Goal: Information Seeking & Learning: Check status

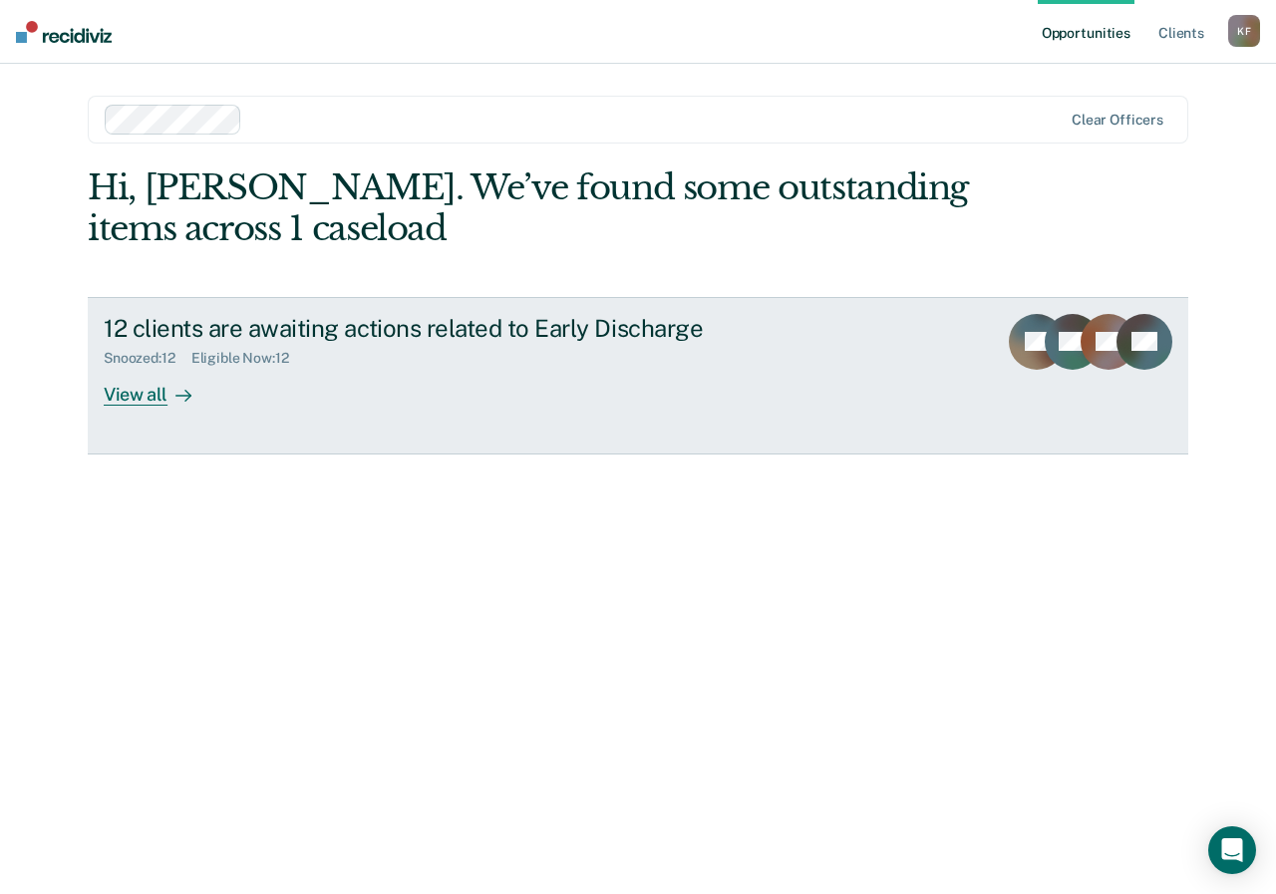
click at [161, 395] on div "View all" at bounding box center [160, 386] width 112 height 39
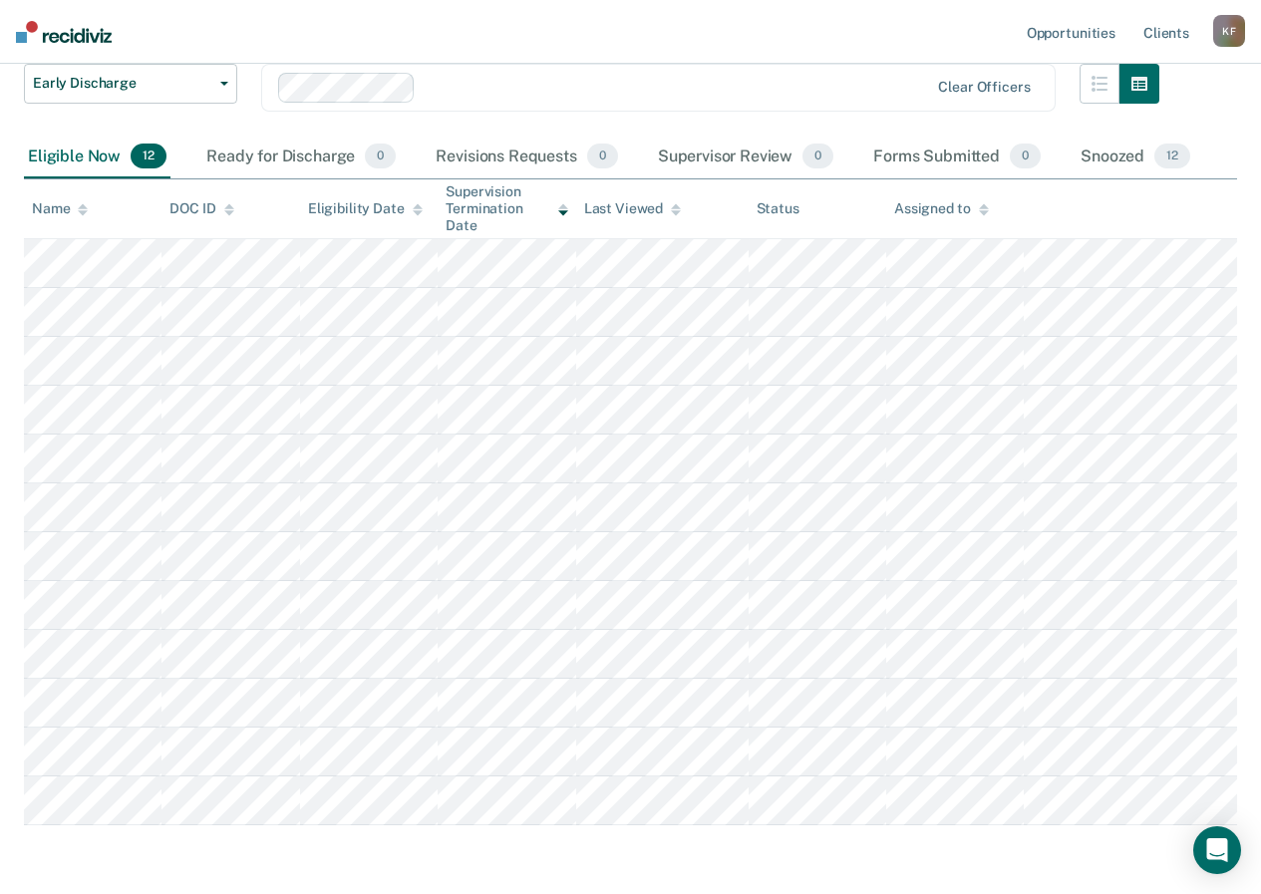
scroll to position [114, 0]
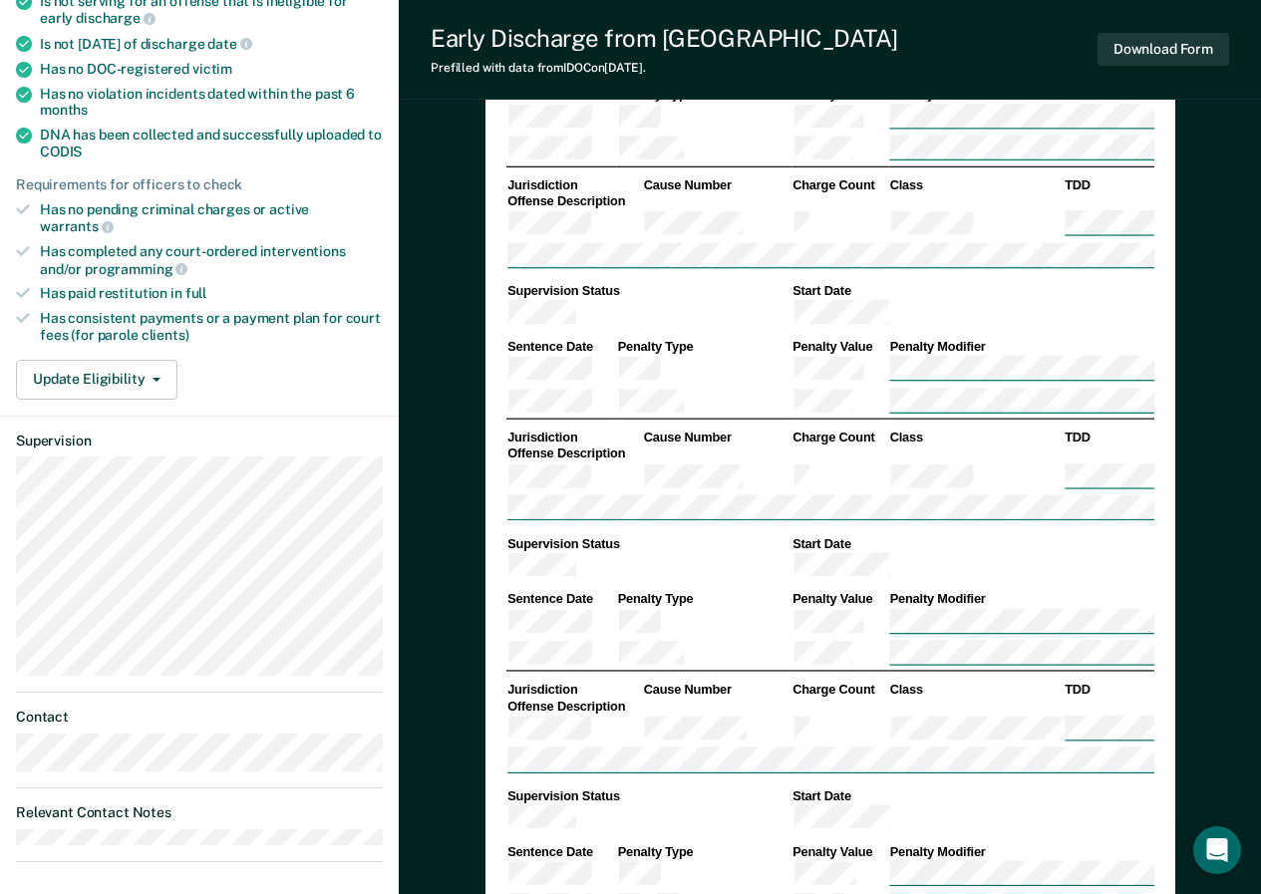
scroll to position [533, 0]
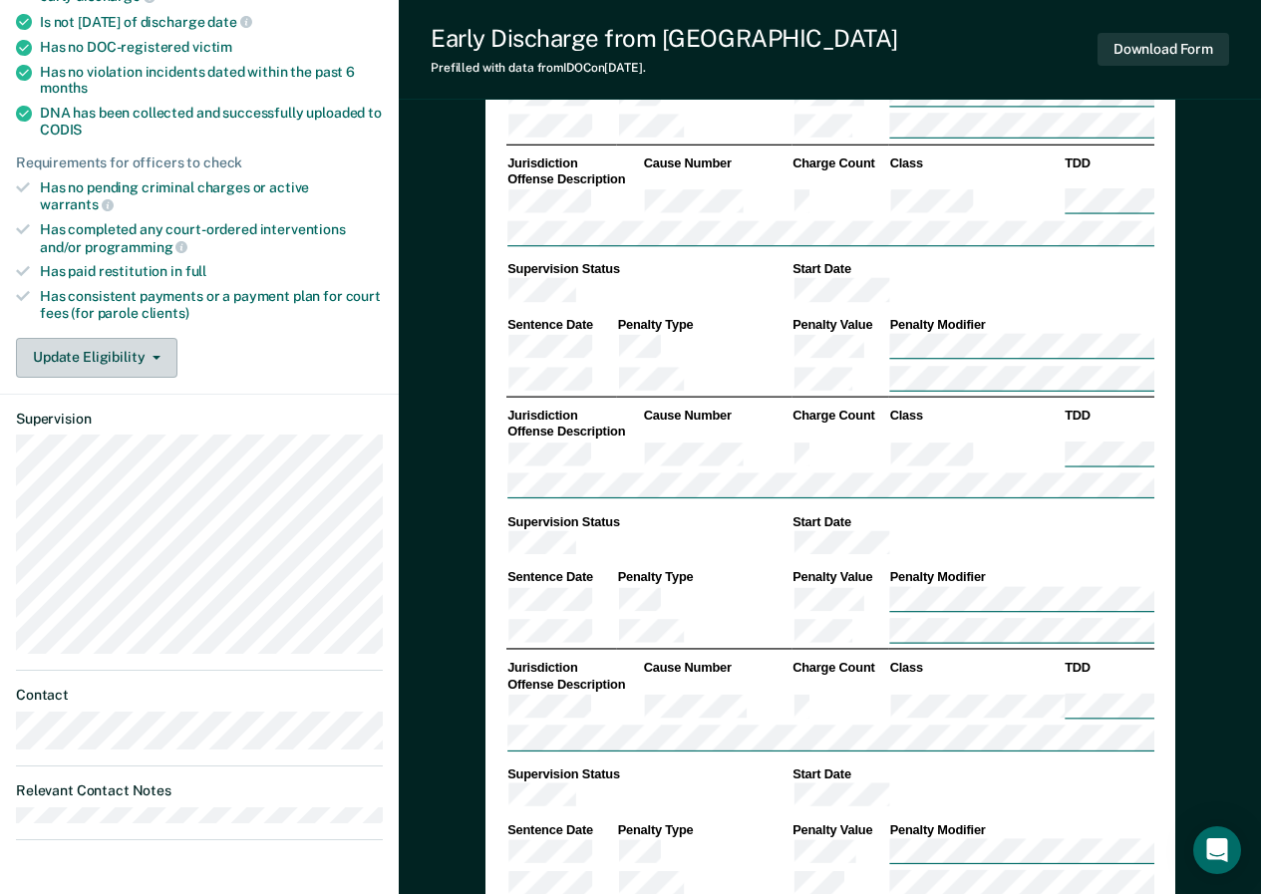
click at [152, 338] on button "Update Eligibility" at bounding box center [96, 358] width 161 height 40
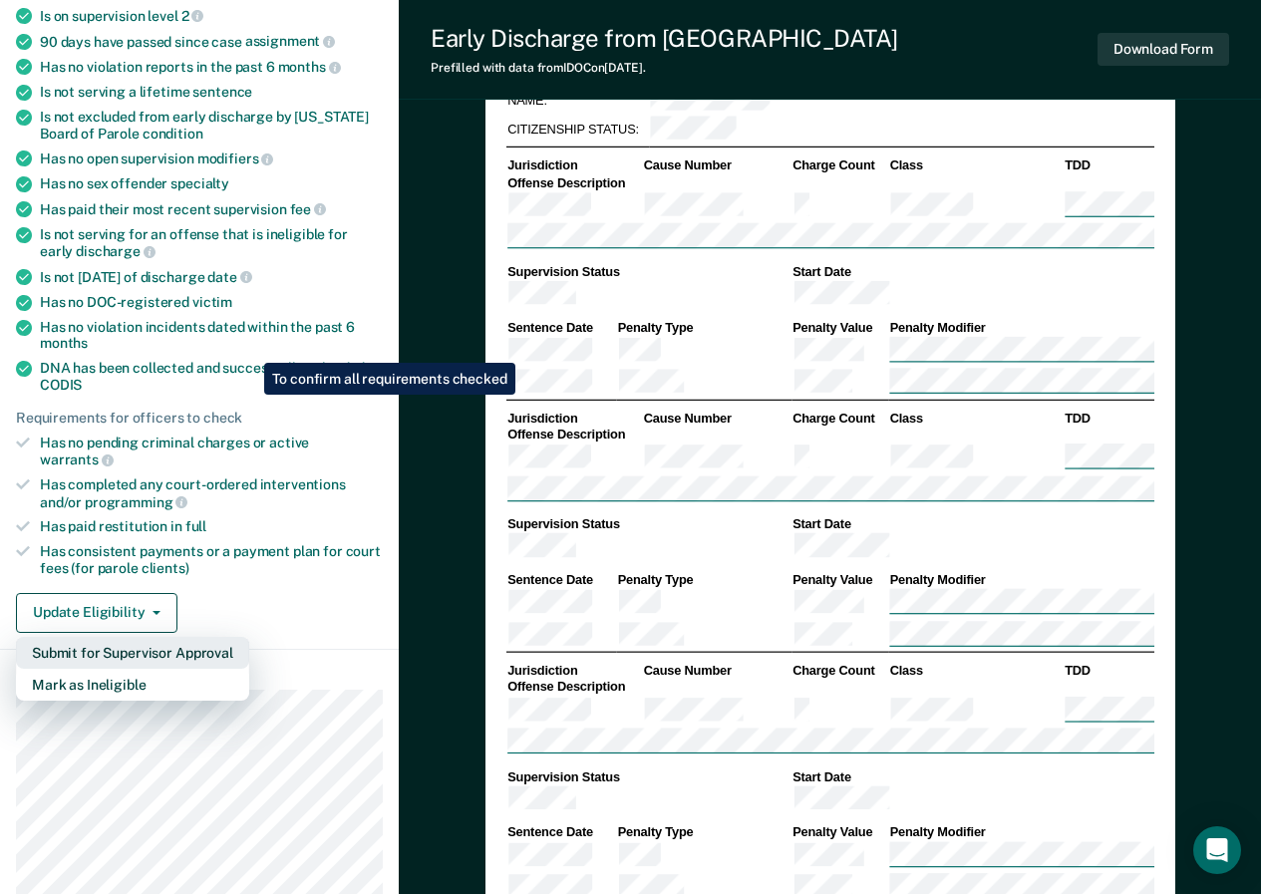
scroll to position [224, 0]
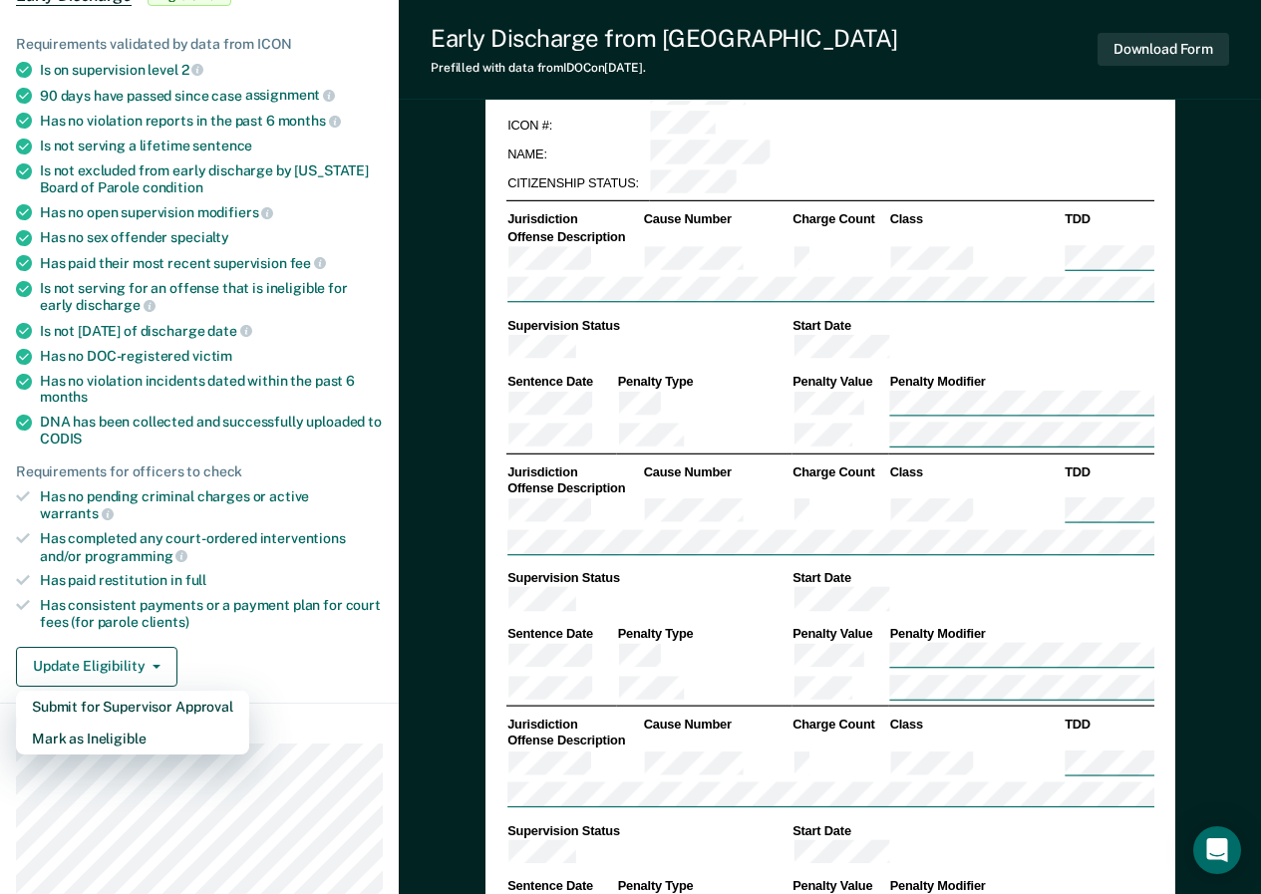
click at [18, 45] on div "Requirements validated by data from ICON" at bounding box center [199, 44] width 367 height 17
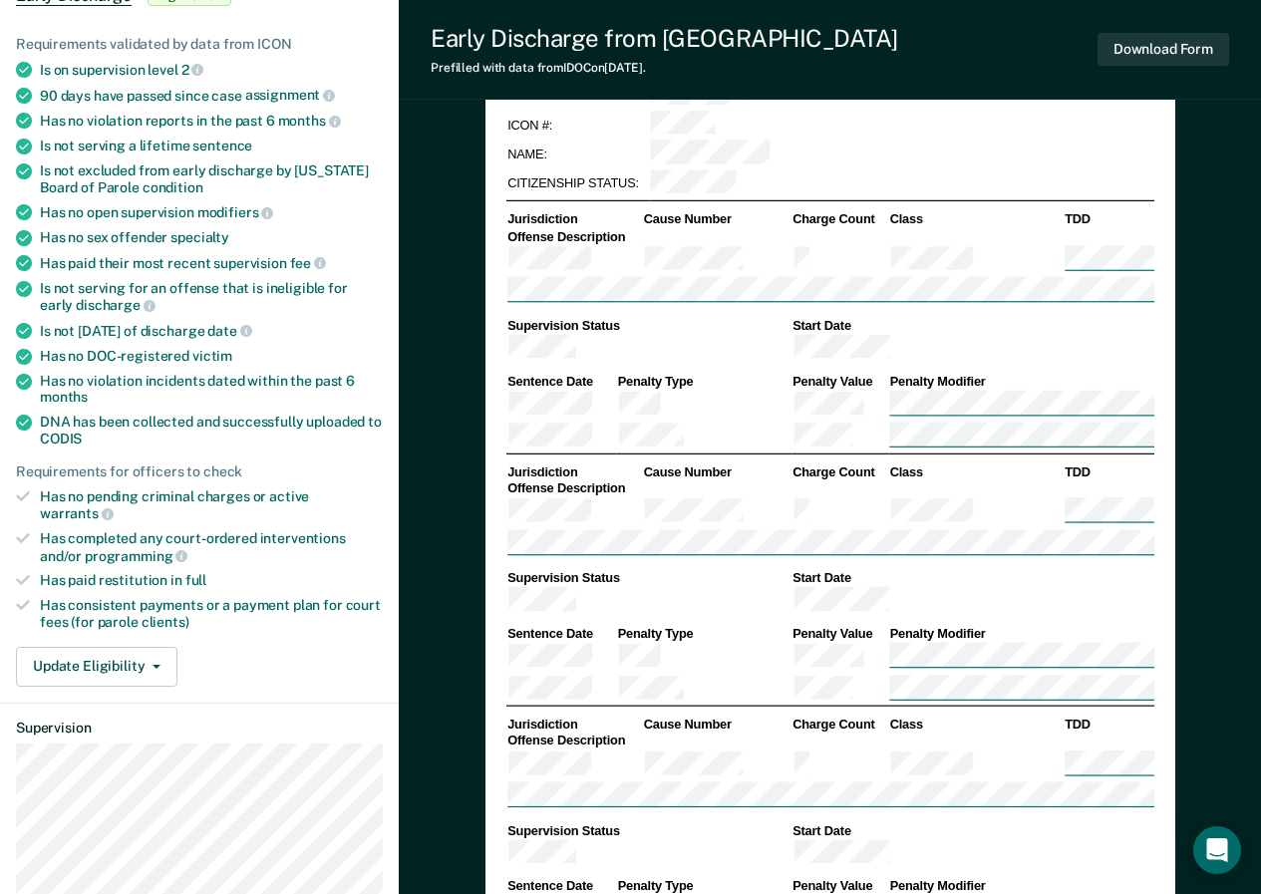
scroll to position [0, 0]
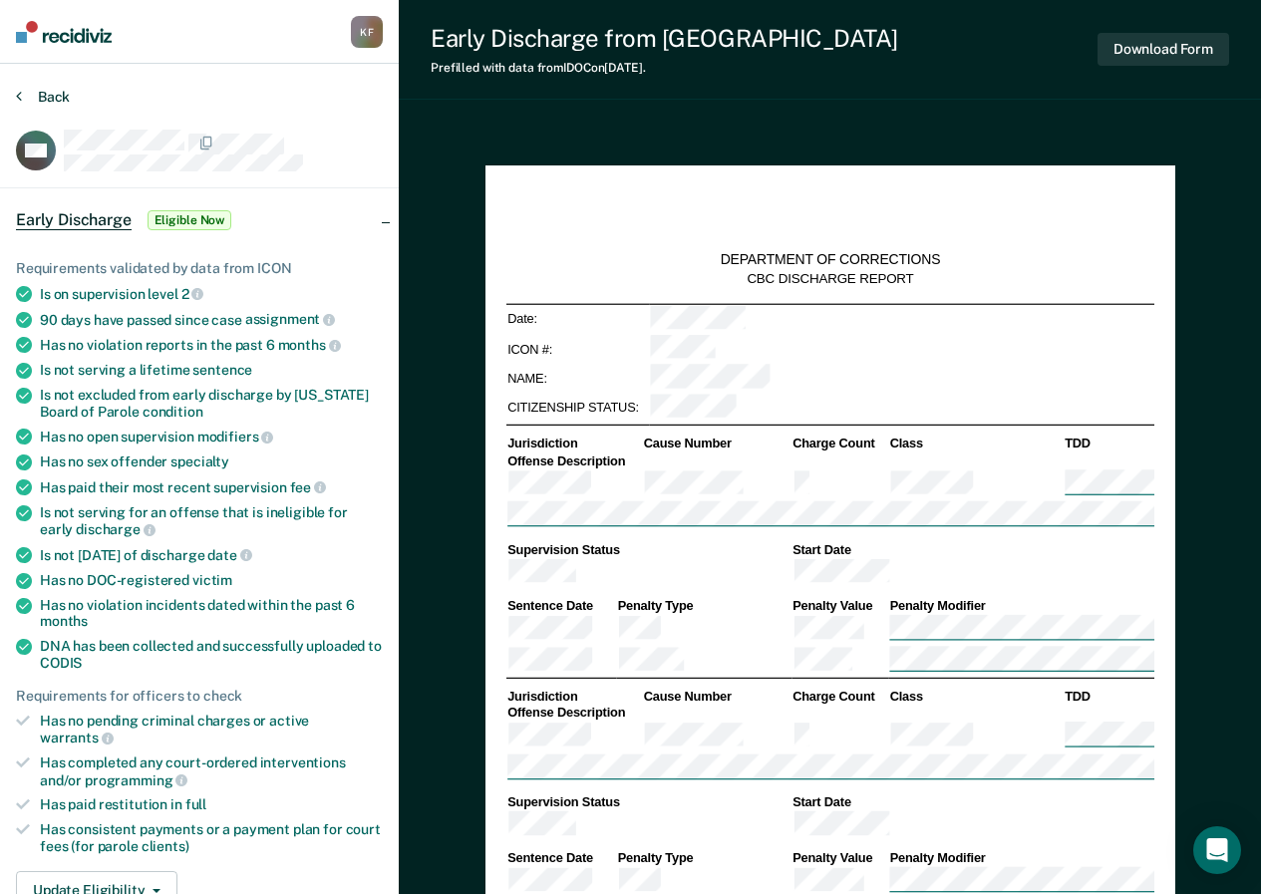
click at [18, 98] on icon at bounding box center [19, 96] width 6 height 16
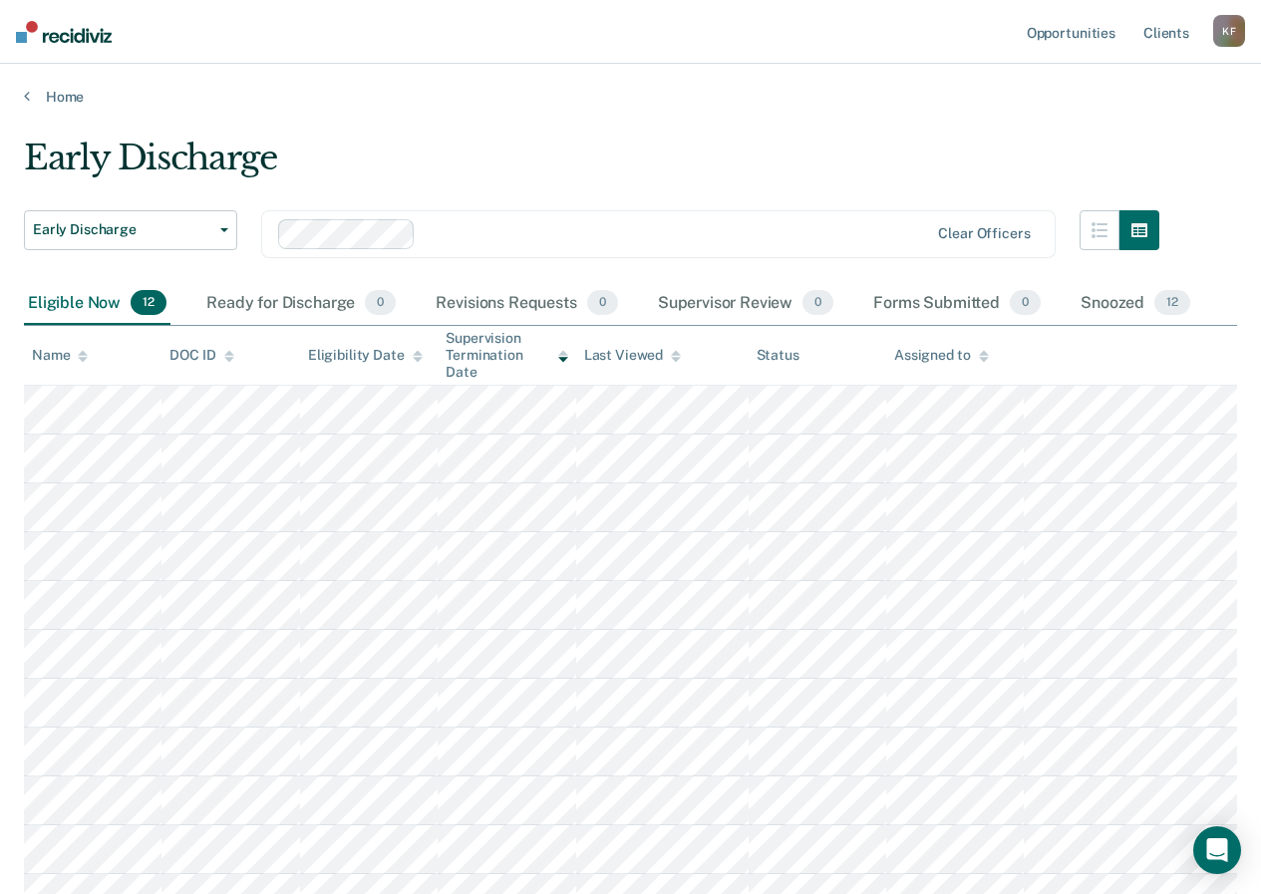
scroll to position [114, 0]
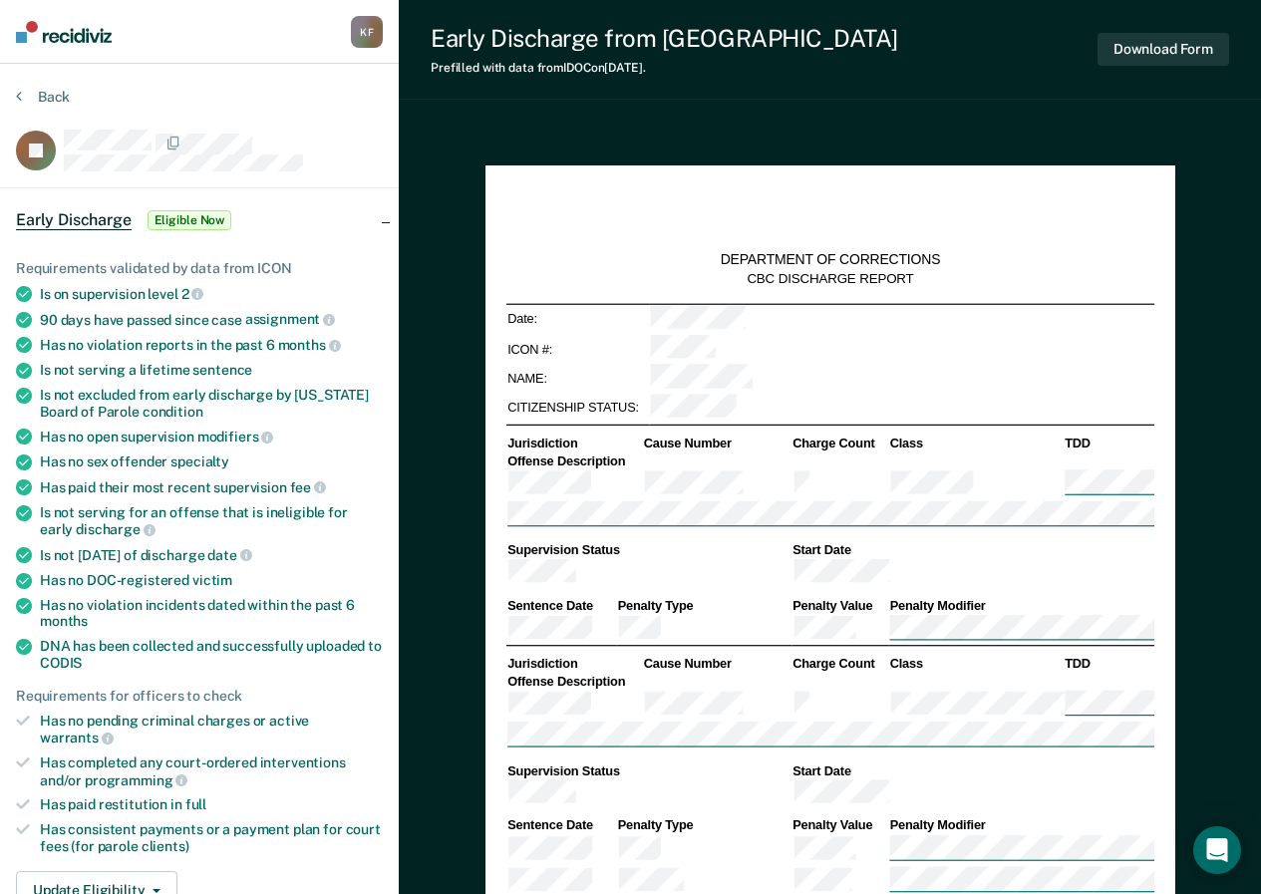
type textarea "x"
click at [40, 102] on button "Back" at bounding box center [43, 97] width 54 height 18
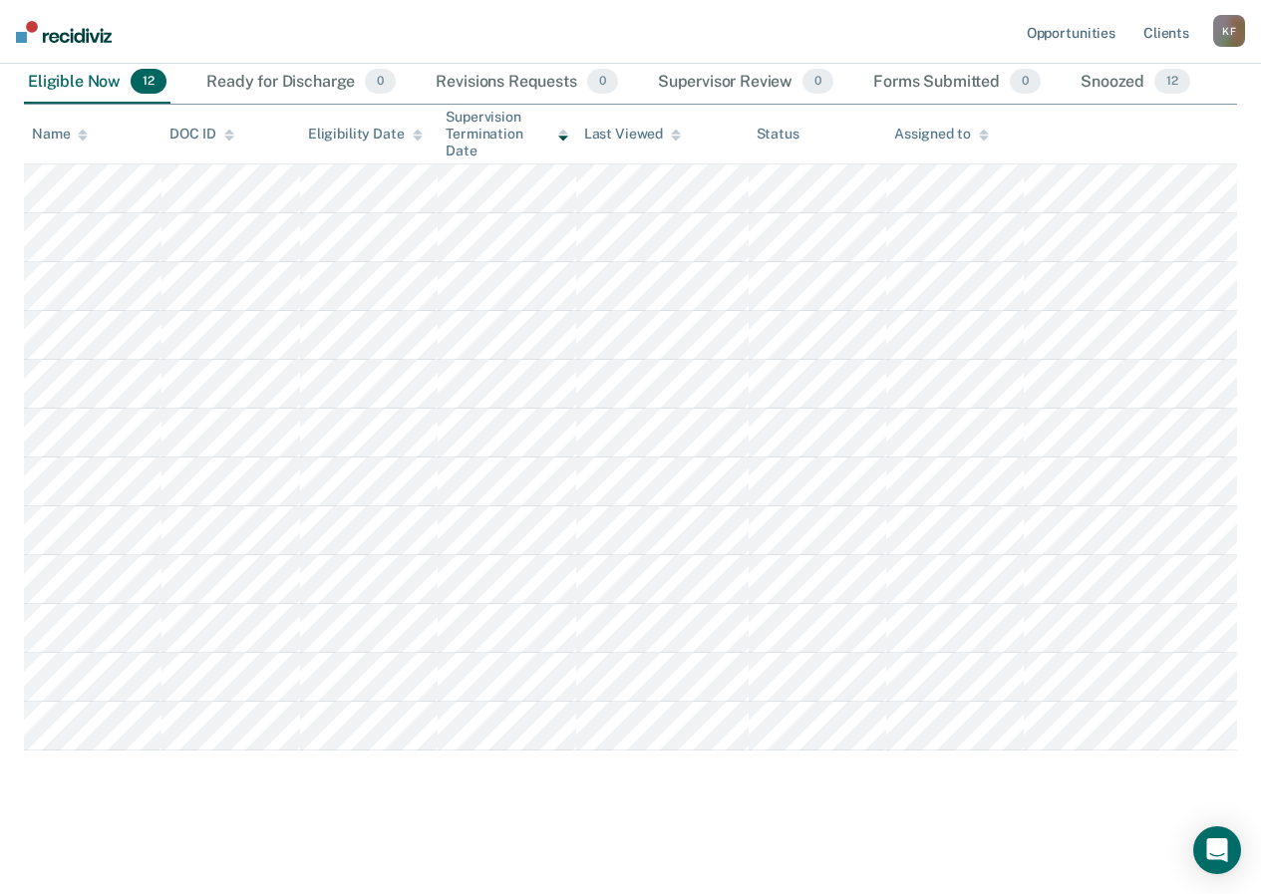
scroll to position [89, 0]
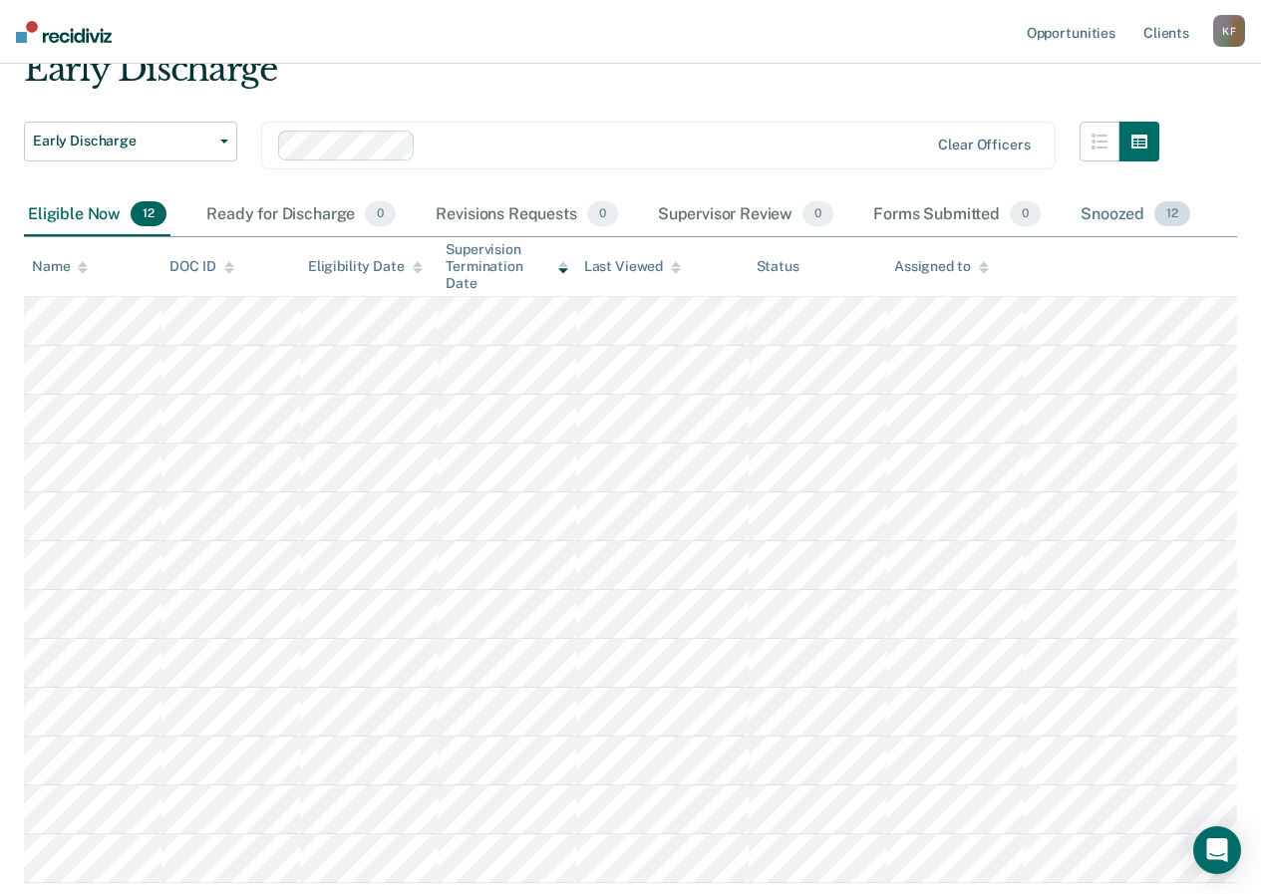
click at [1165, 215] on span "12" at bounding box center [1172, 214] width 36 height 26
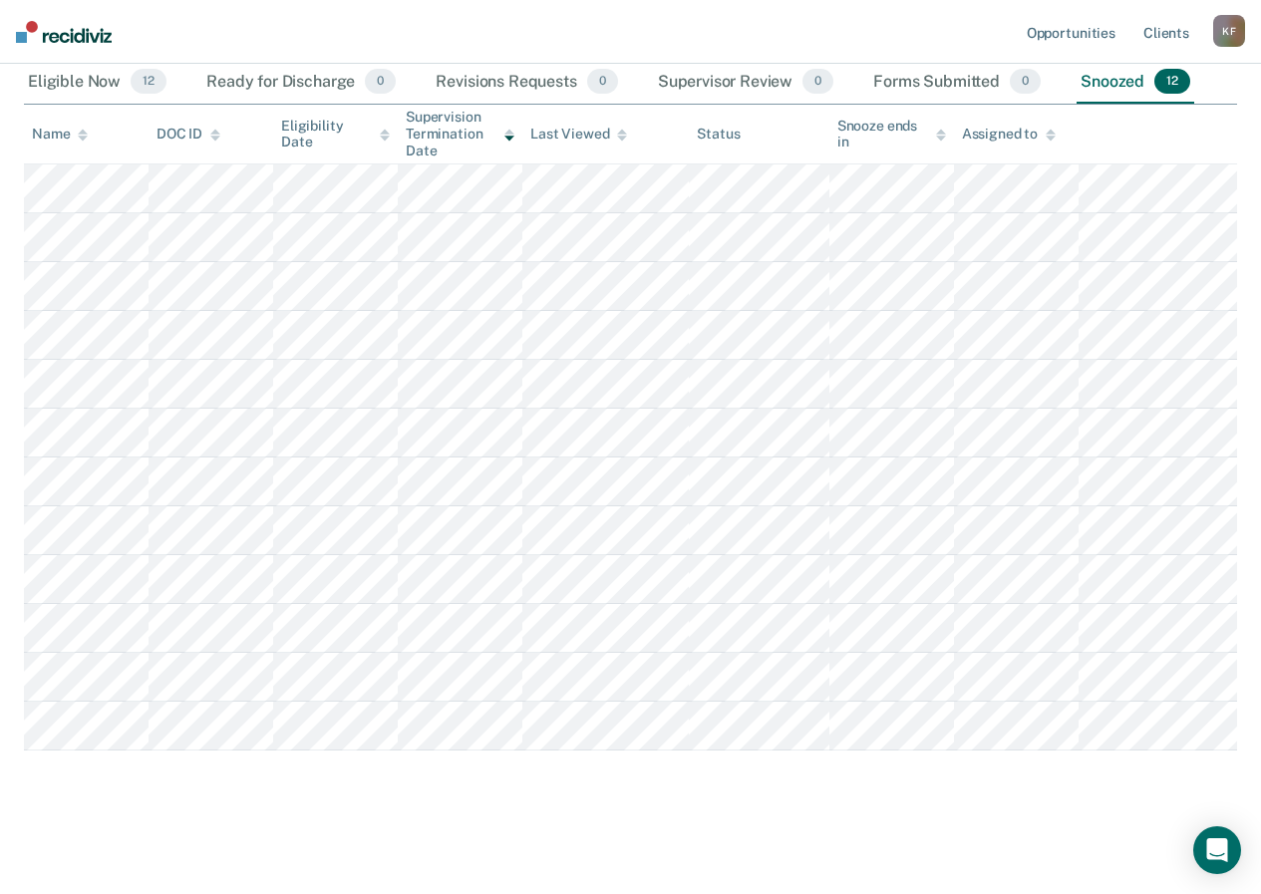
scroll to position [0, 0]
